Goal: Task Accomplishment & Management: Use online tool/utility

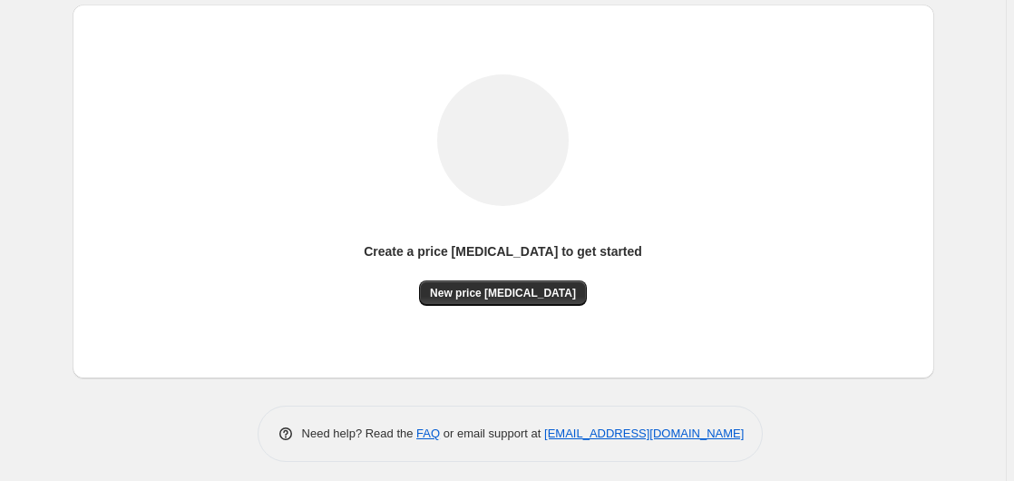
scroll to position [199, 0]
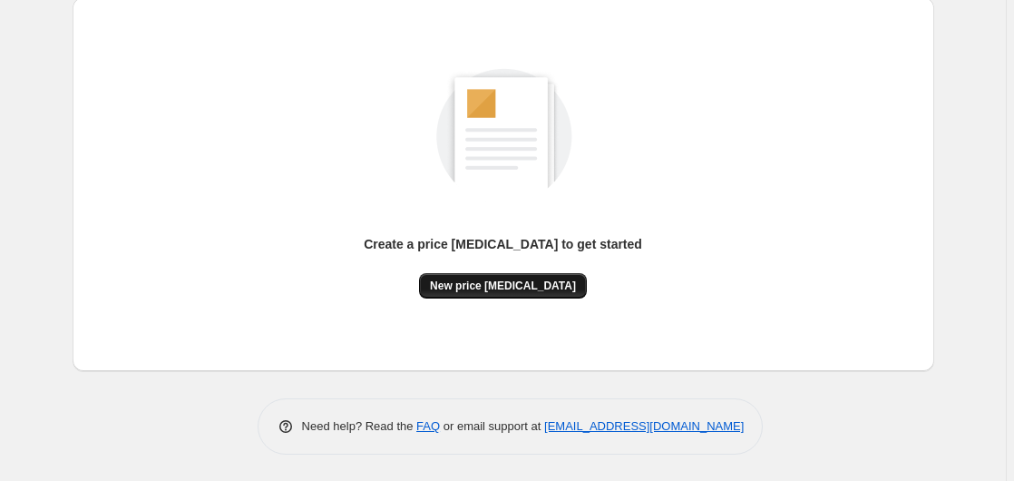
click at [469, 278] on span "New price [MEDICAL_DATA]" at bounding box center [503, 285] width 146 height 15
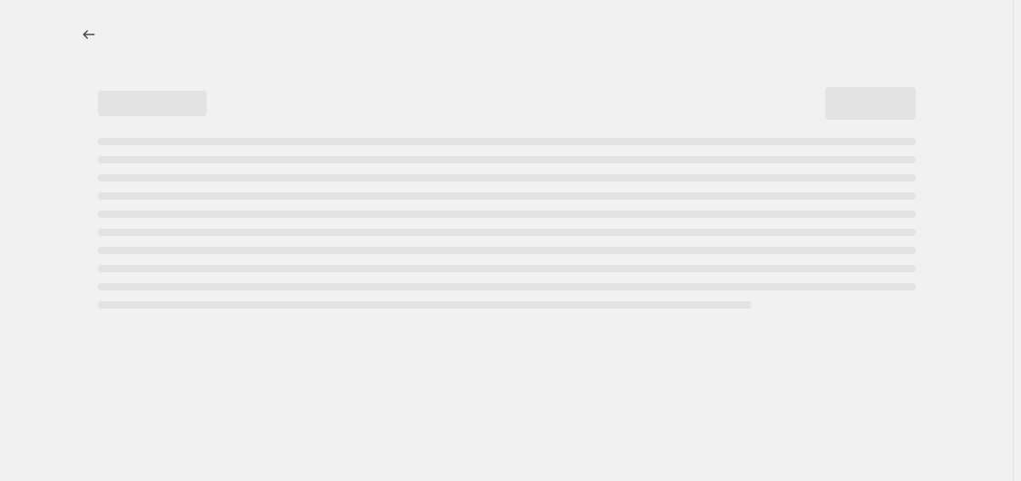
select select "percentage"
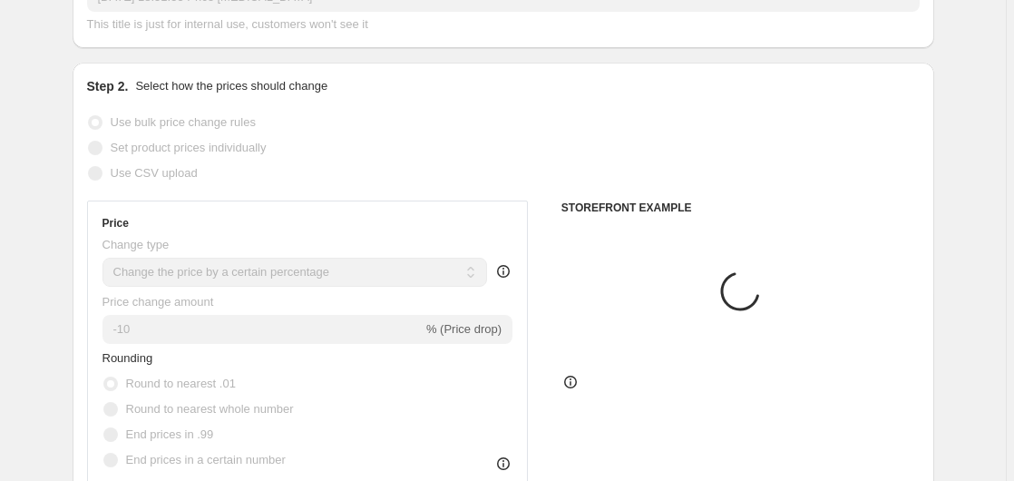
scroll to position [185, 0]
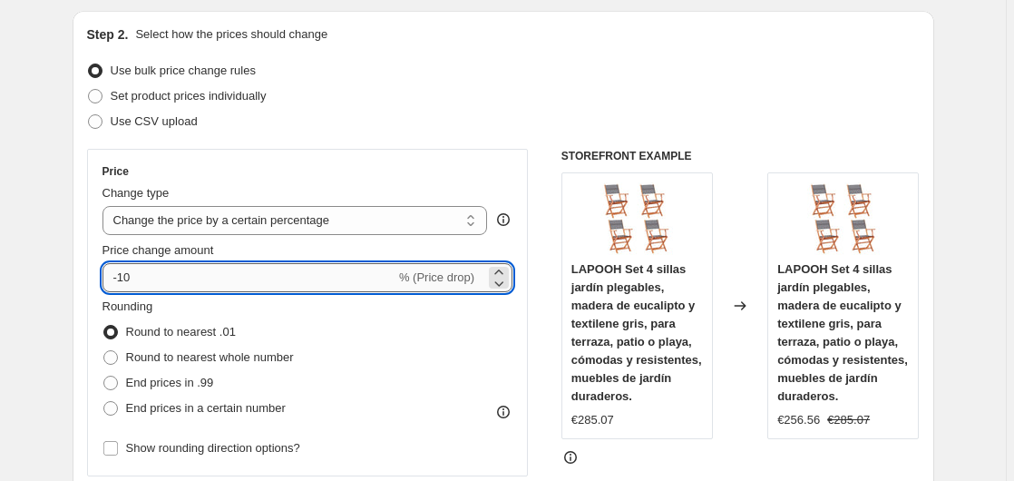
click at [187, 275] on input "-10" at bounding box center [248, 277] width 293 height 29
type input "-1"
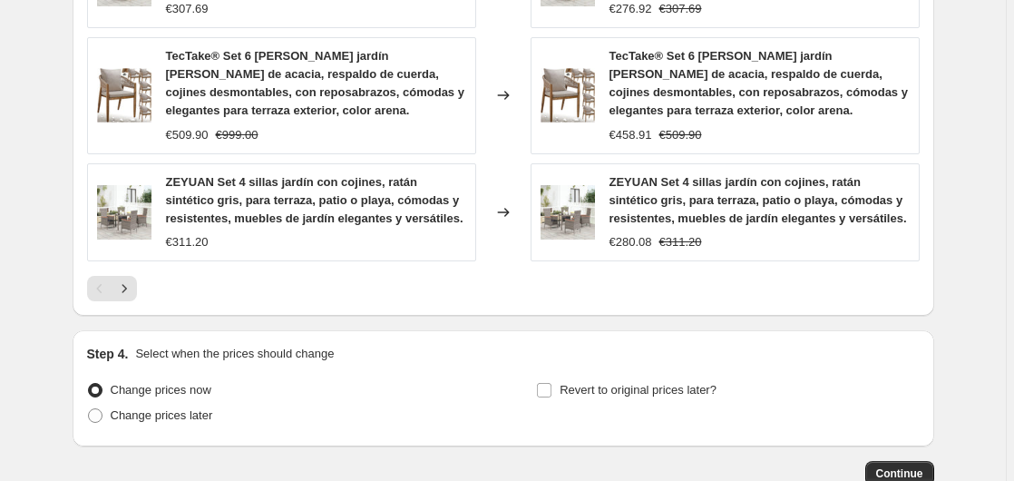
scroll to position [1471, 0]
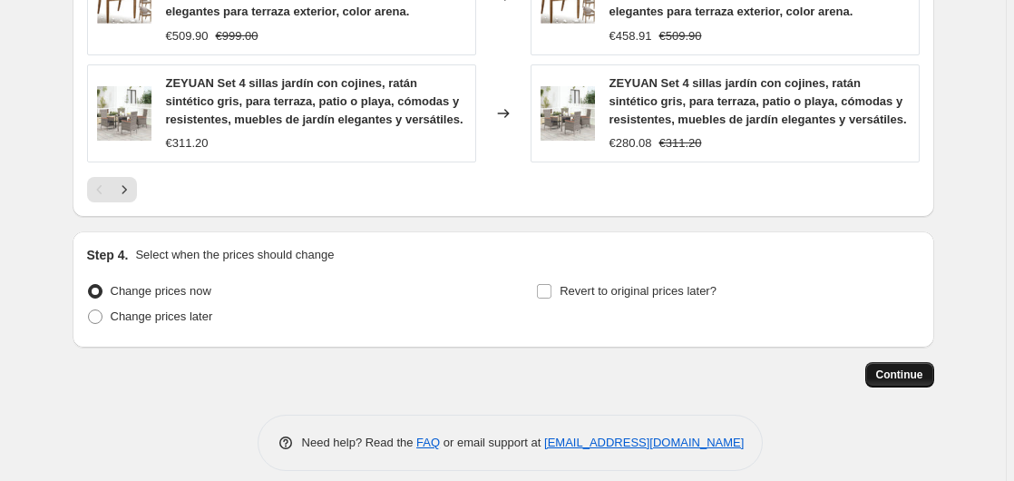
type input "-35"
click at [905, 367] on span "Continue" at bounding box center [899, 374] width 47 height 15
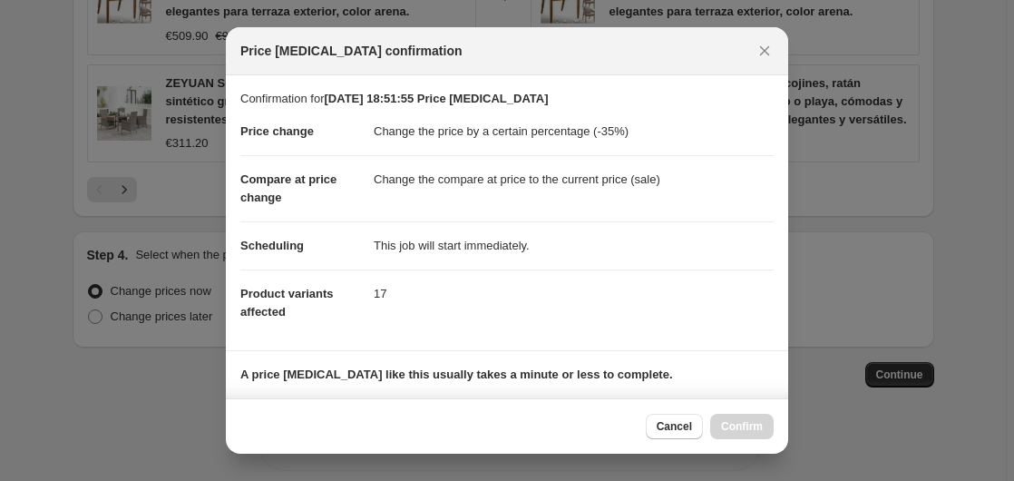
scroll to position [287, 0]
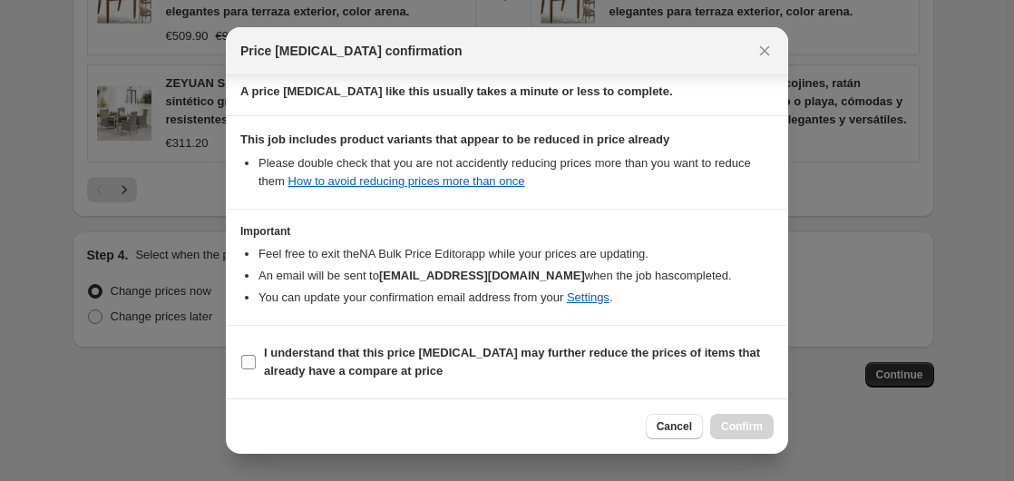
click at [406, 366] on span "I understand that this price [MEDICAL_DATA] may further reduce the prices of it…" at bounding box center [519, 362] width 510 height 36
click at [256, 366] on input "I understand that this price [MEDICAL_DATA] may further reduce the prices of it…" at bounding box center [248, 362] width 15 height 15
checkbox input "true"
click at [743, 421] on span "Confirm" at bounding box center [742, 426] width 42 height 15
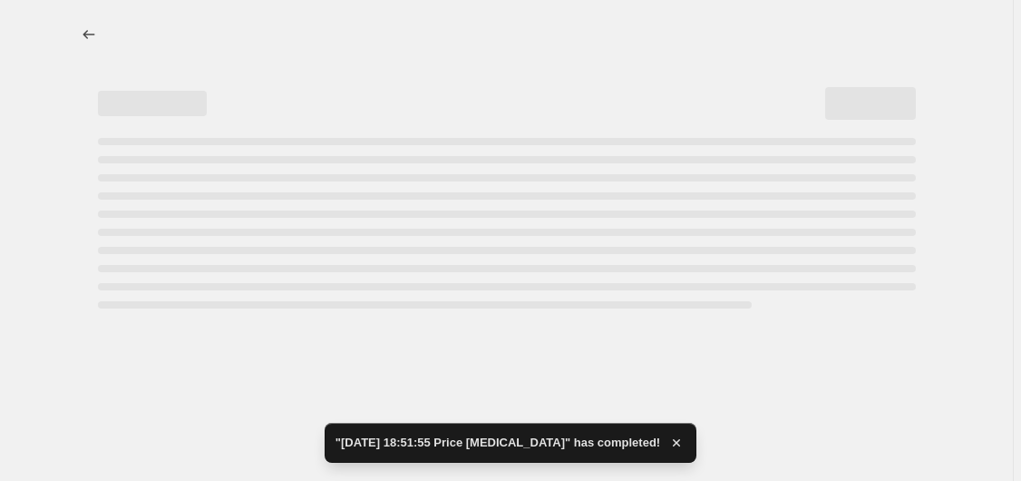
select select "percentage"
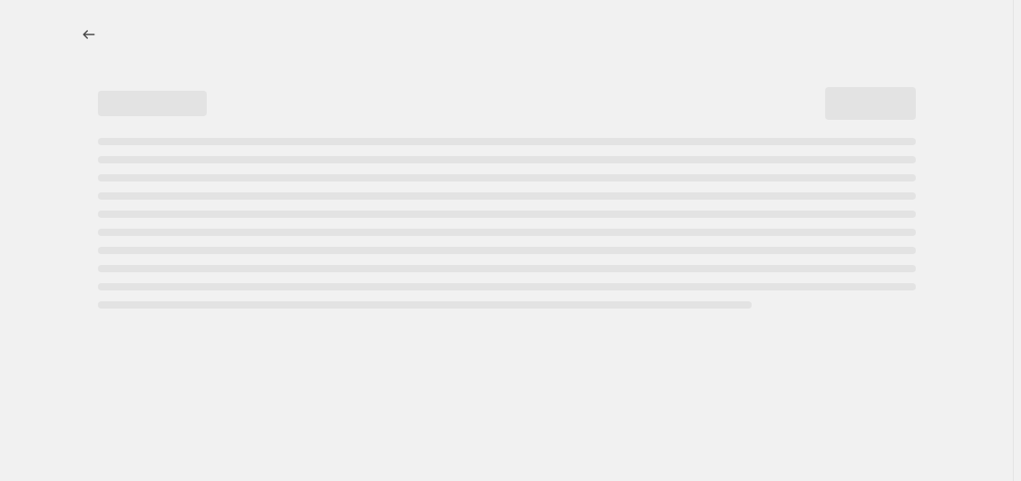
select select "percentage"
